Goal: Check status: Check status

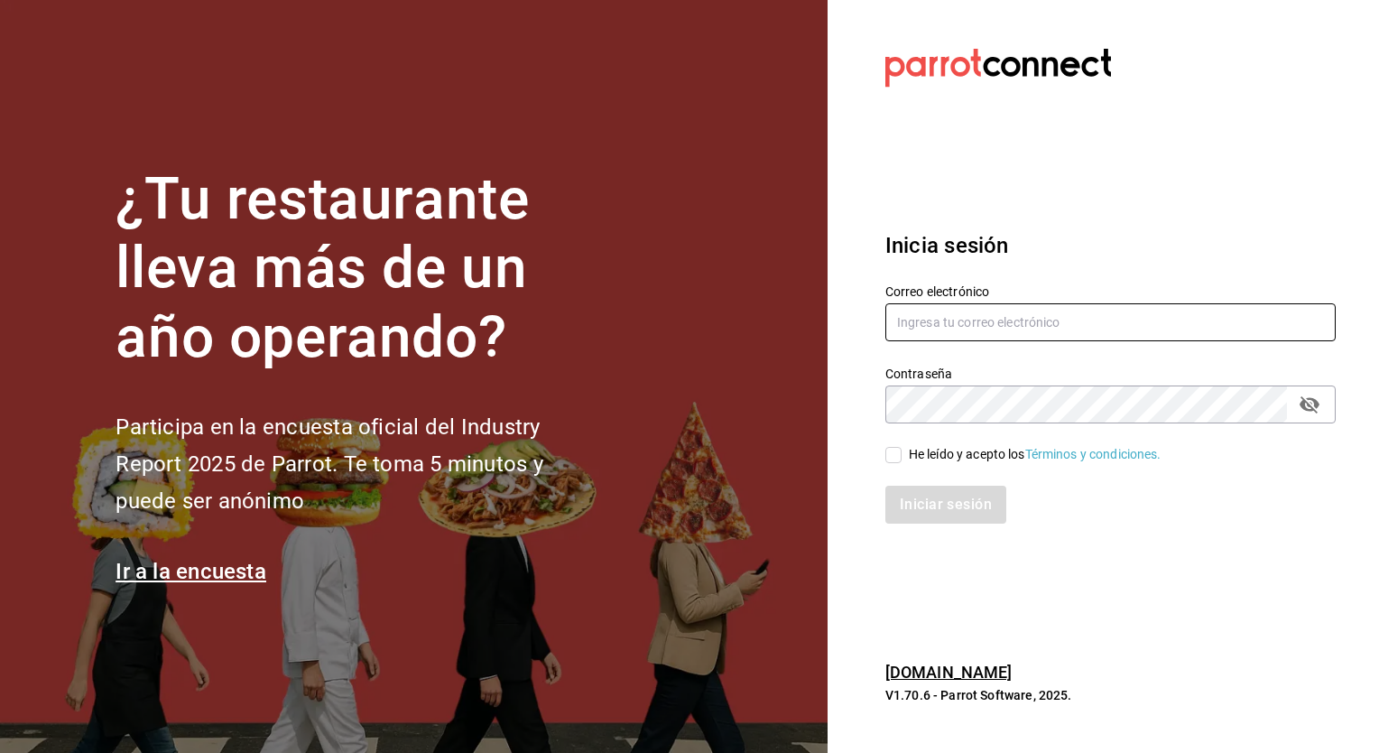
type input "[PERSON_NAME][EMAIL_ADDRESS][PERSON_NAME][DOMAIN_NAME]"
click at [891, 457] on input "He leído y acepto los Términos y condiciones." at bounding box center [894, 455] width 16 height 16
checkbox input "true"
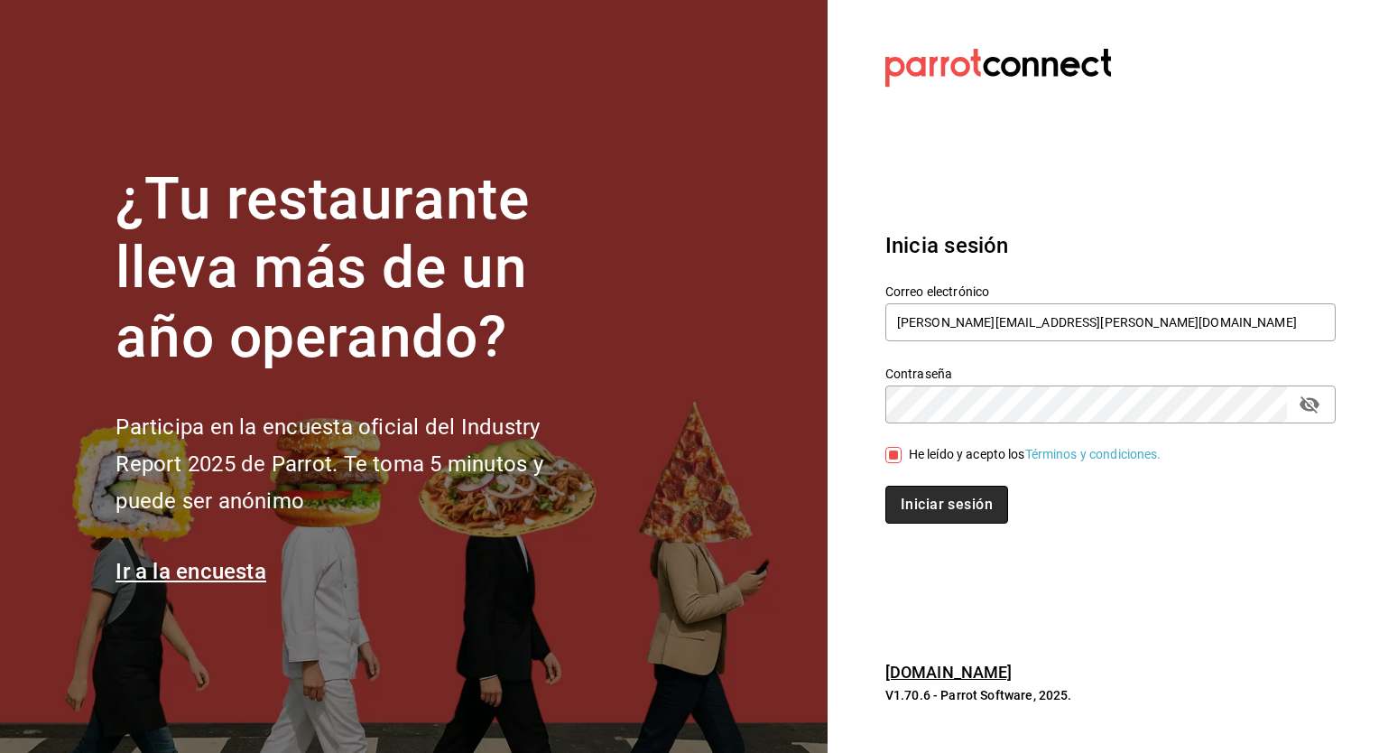
click at [924, 500] on button "Iniciar sesión" at bounding box center [947, 505] width 123 height 38
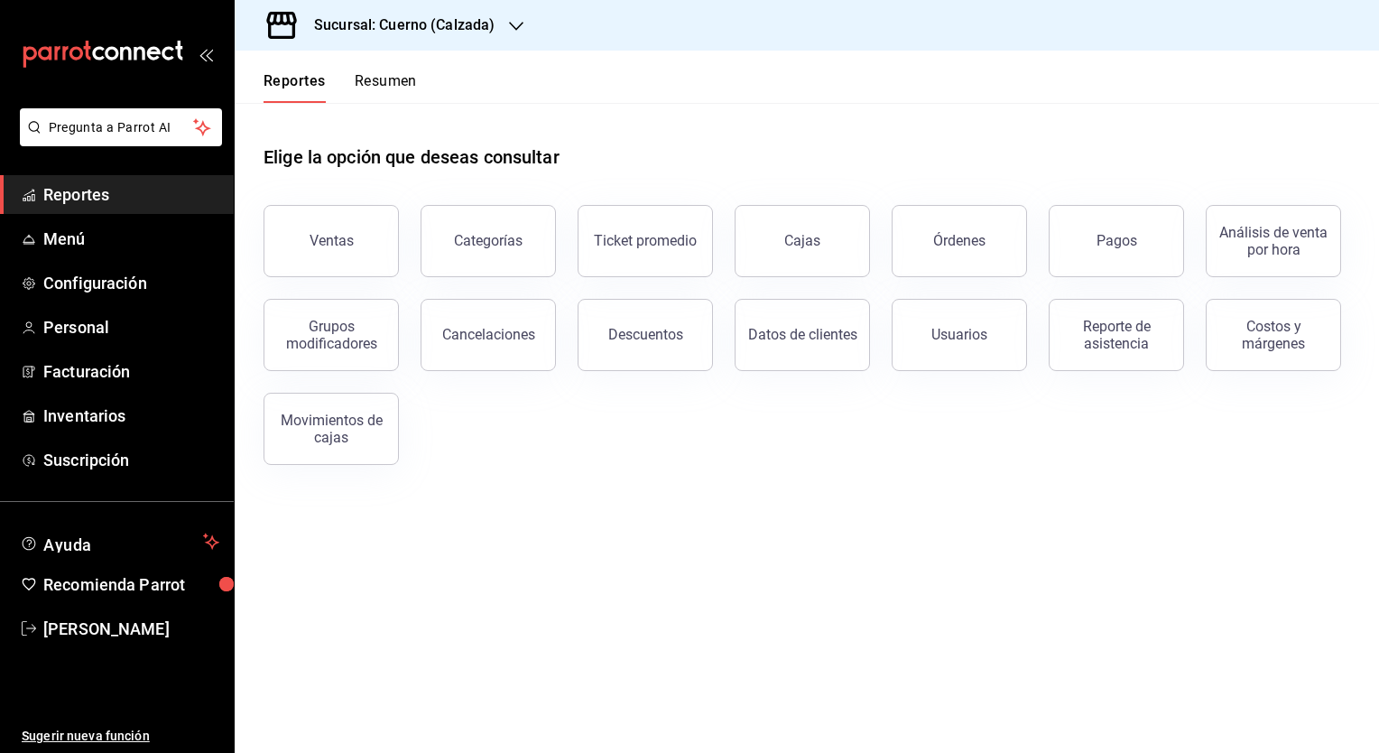
click at [476, 19] on h3 "Sucursal: Cuerno (Calzada)" at bounding box center [397, 25] width 195 height 22
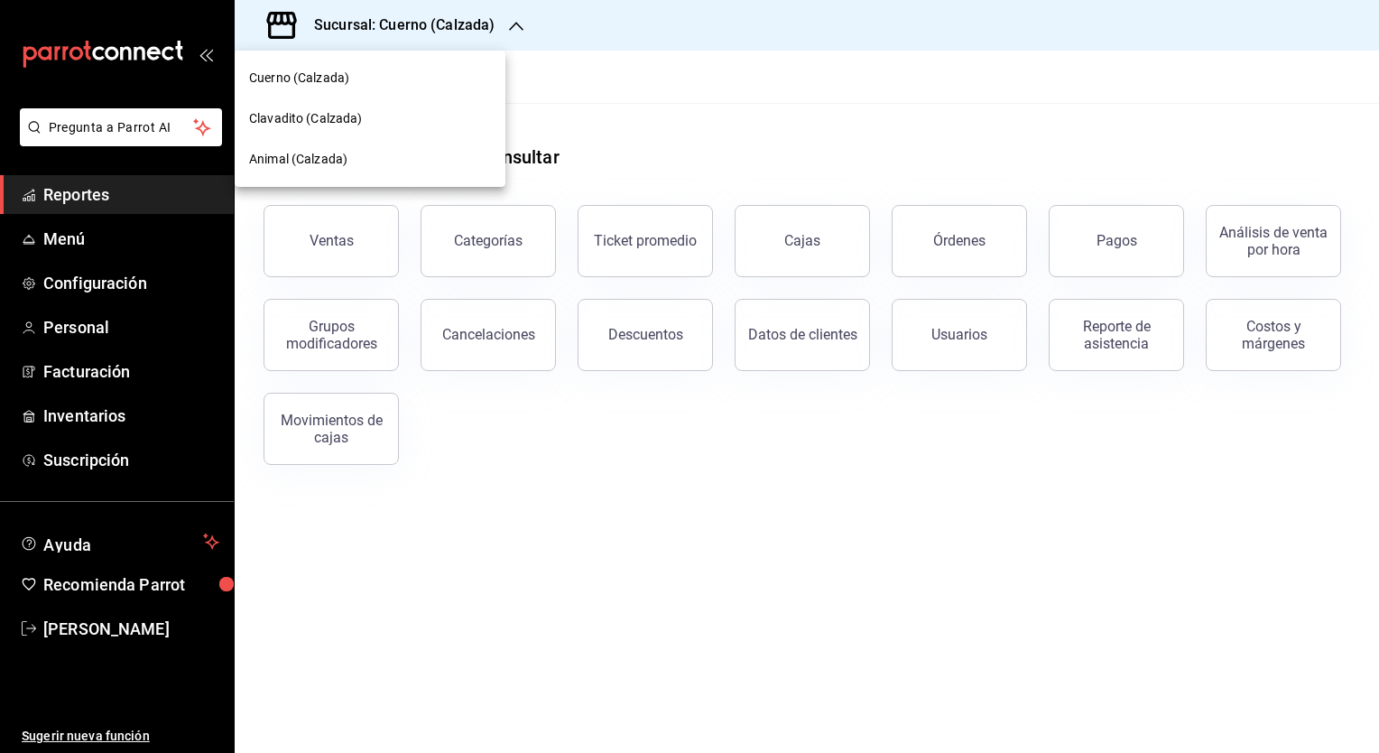
click at [339, 115] on span "Clavadito (Calzada)" at bounding box center [306, 118] width 114 height 19
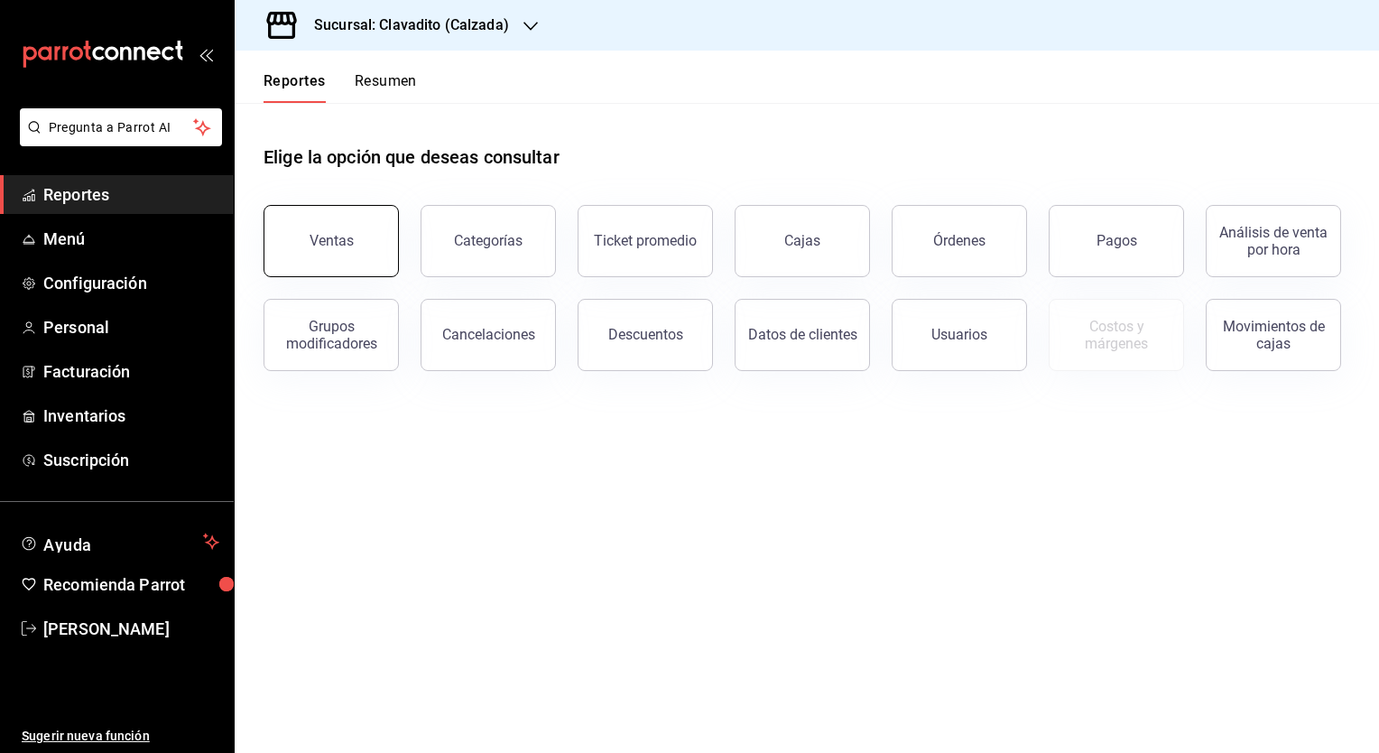
click at [293, 219] on button "Ventas" at bounding box center [331, 241] width 135 height 72
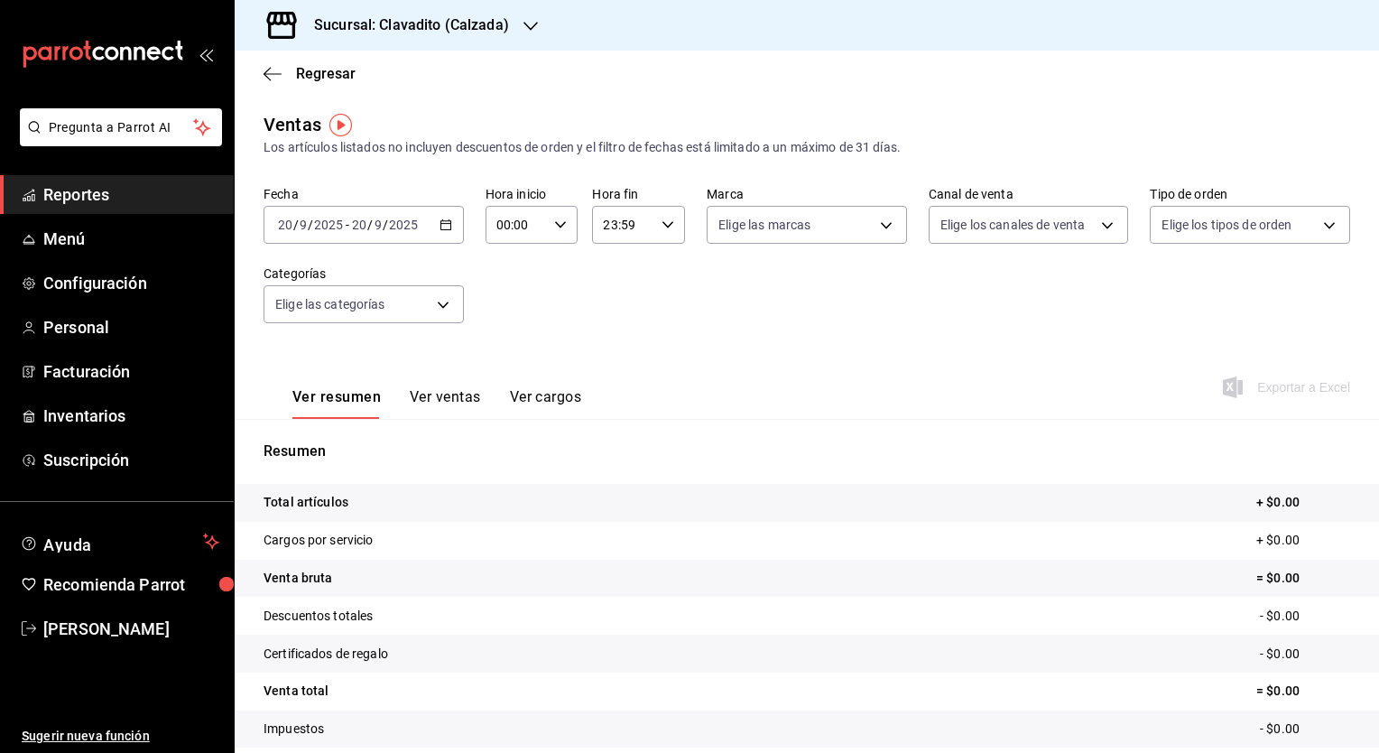
click at [433, 223] on div "[DATE] [DATE] - [DATE] [DATE]" at bounding box center [364, 225] width 200 height 38
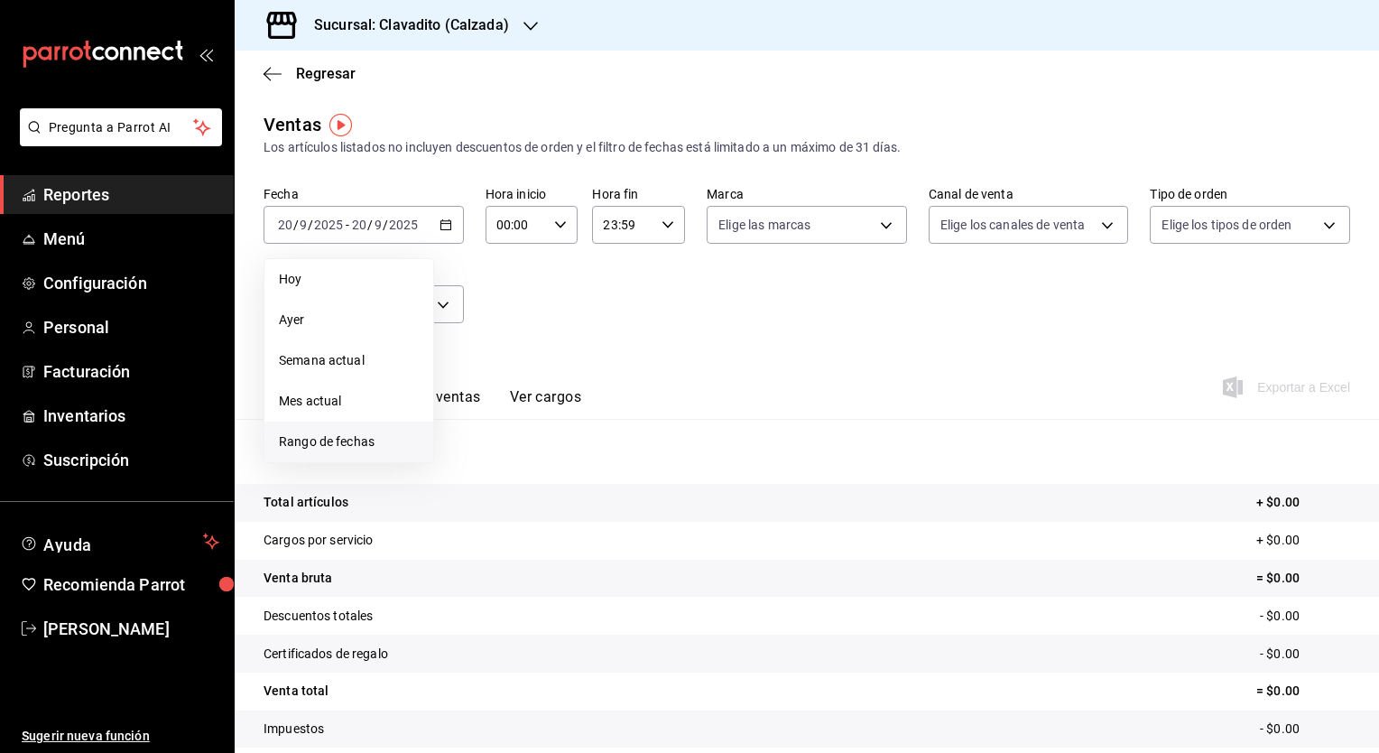
click at [328, 439] on span "Rango de fechas" at bounding box center [349, 441] width 140 height 19
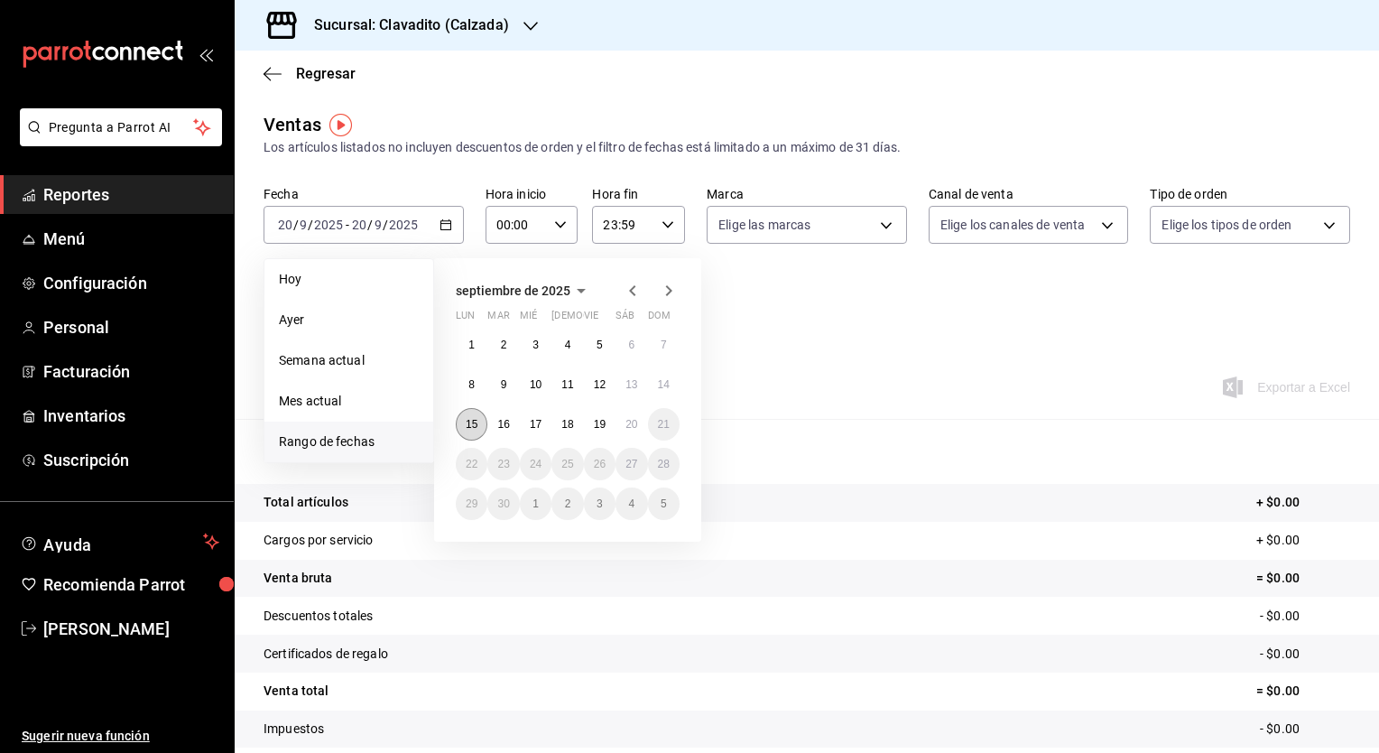
click at [478, 424] on button "15" at bounding box center [472, 424] width 32 height 32
click at [621, 433] on button "20" at bounding box center [632, 424] width 32 height 32
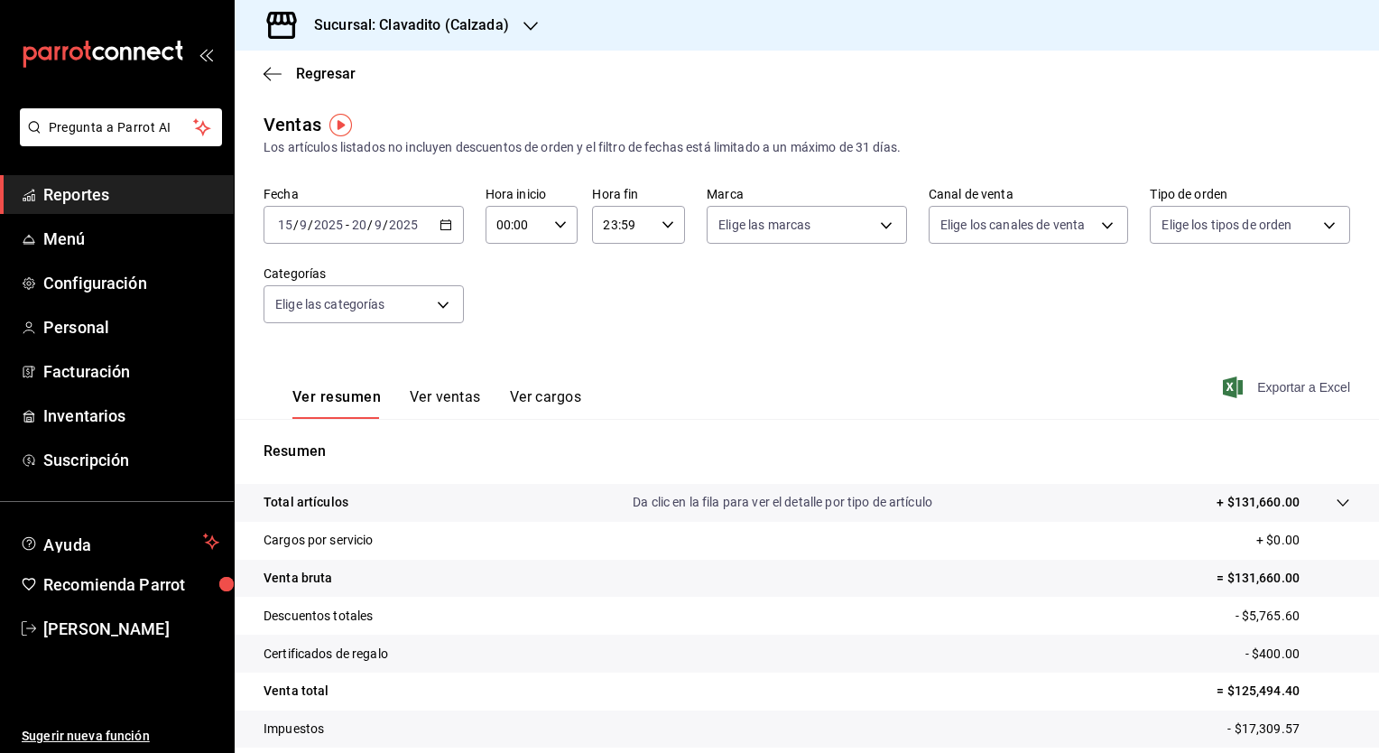
click at [1223, 389] on icon "button" at bounding box center [1233, 387] width 20 height 22
